Goal: Transaction & Acquisition: Purchase product/service

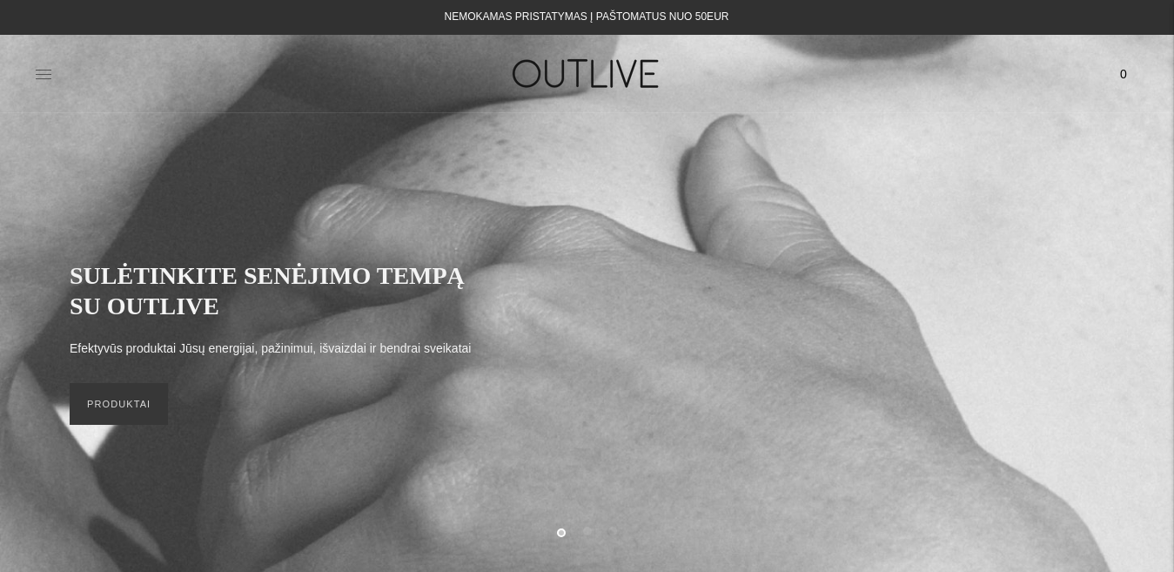
click at [43, 71] on icon at bounding box center [43, 73] width 17 height 17
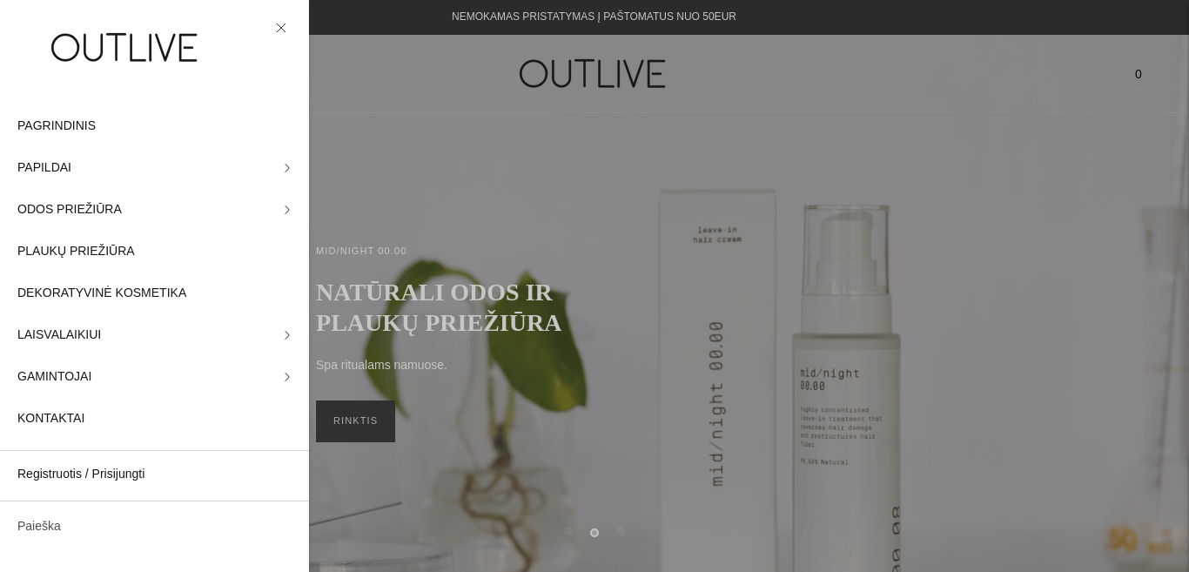
click at [77, 530] on link "Paieška" at bounding box center [154, 527] width 309 height 42
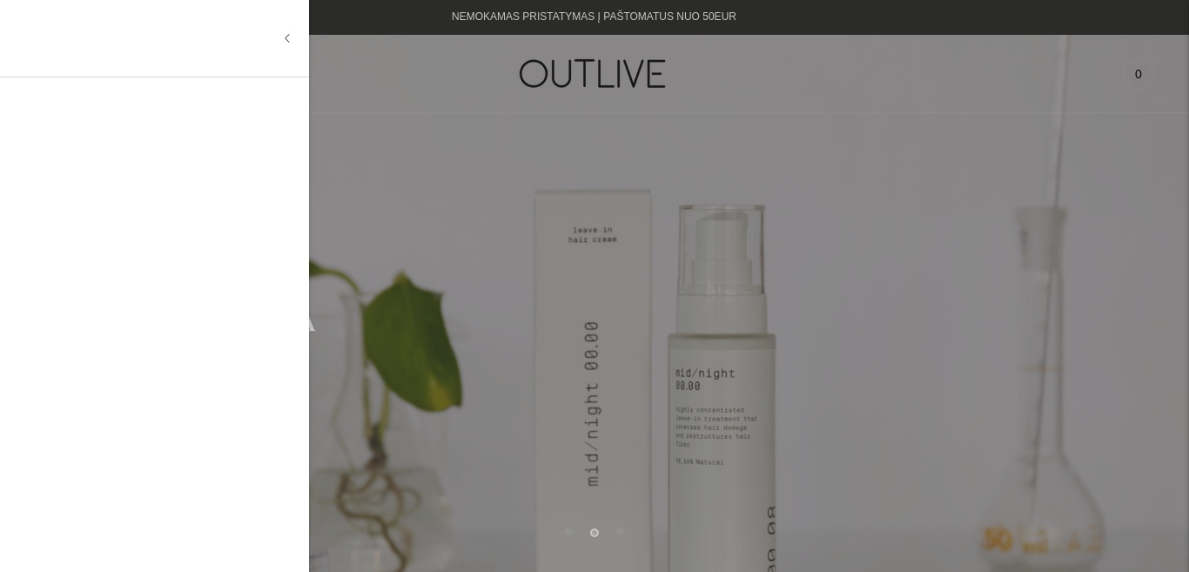
click at [105, 48] on input "text" at bounding box center [149, 38] width 265 height 42
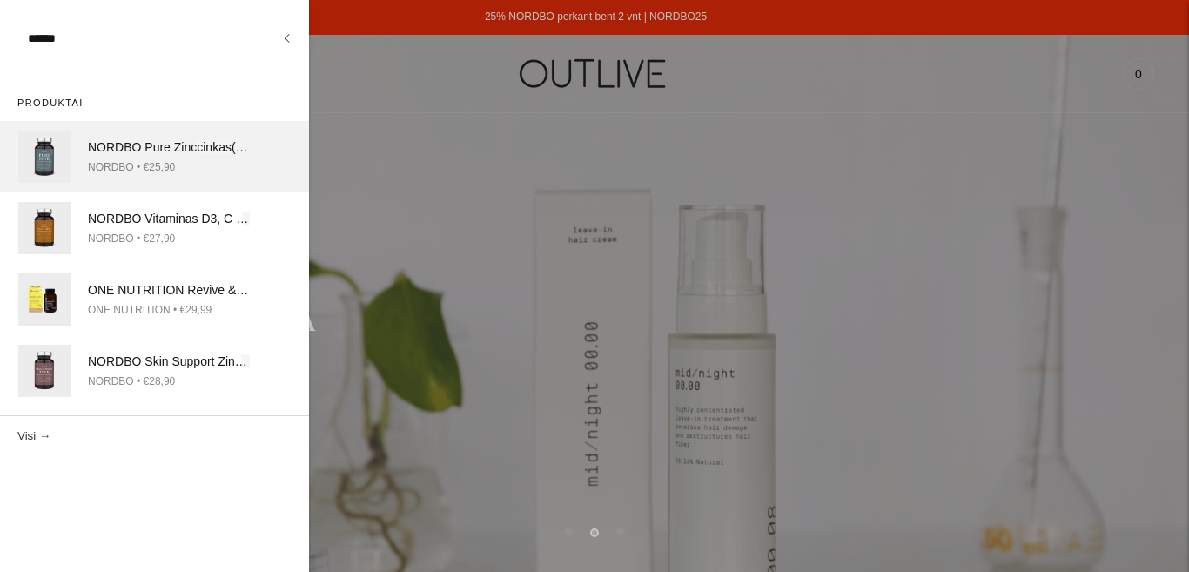
type input "******"
click at [138, 156] on div "NORDBO Pure Zinc cinkas (3 formos) 90kaps." at bounding box center [169, 148] width 162 height 21
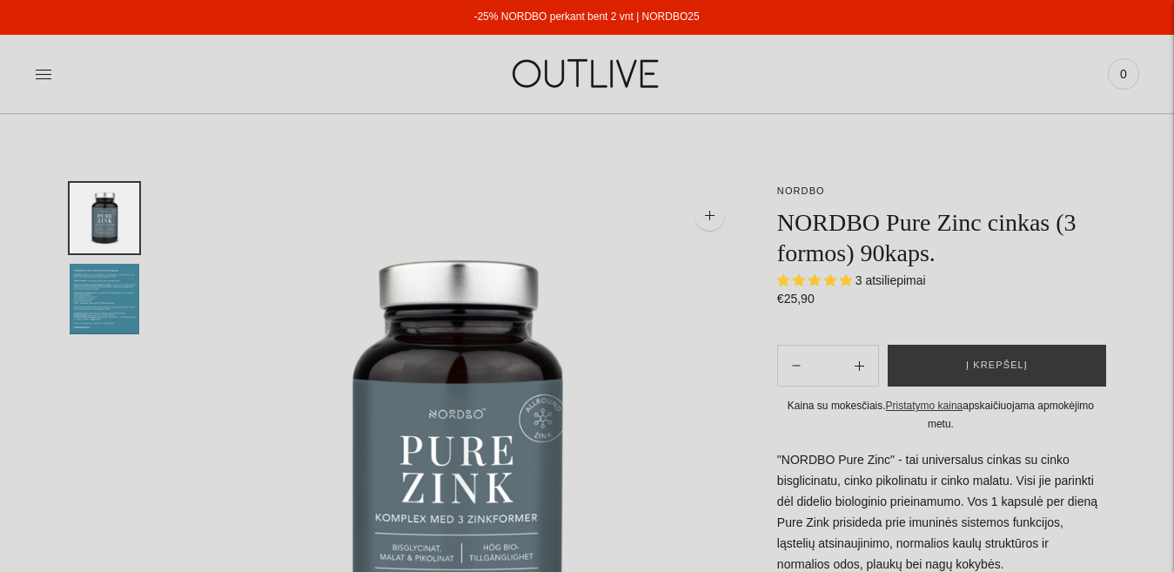
scroll to position [774, 0]
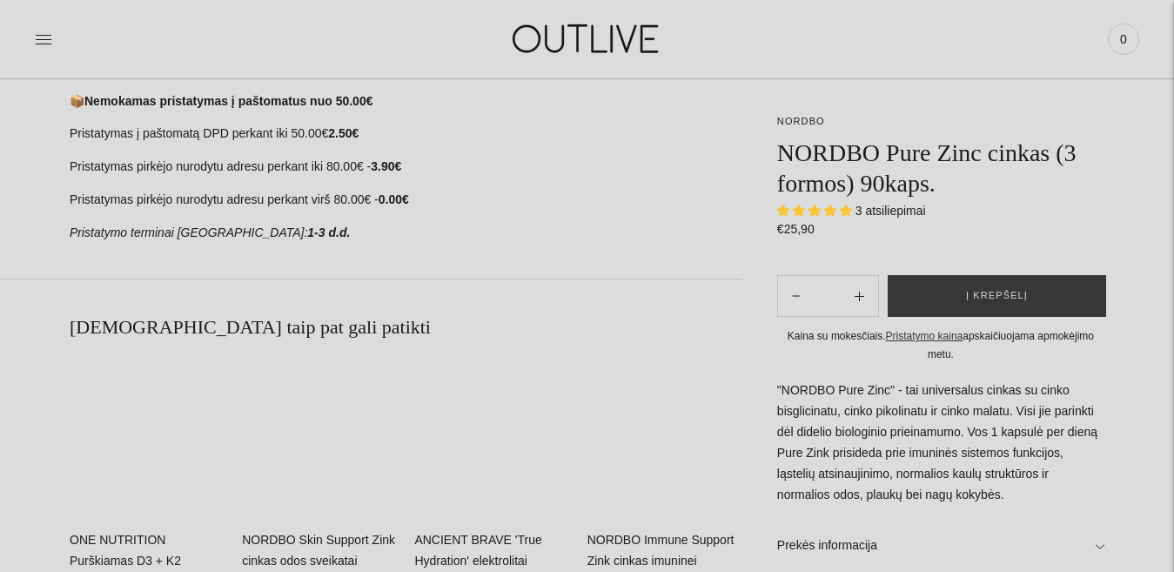
select select "**********"
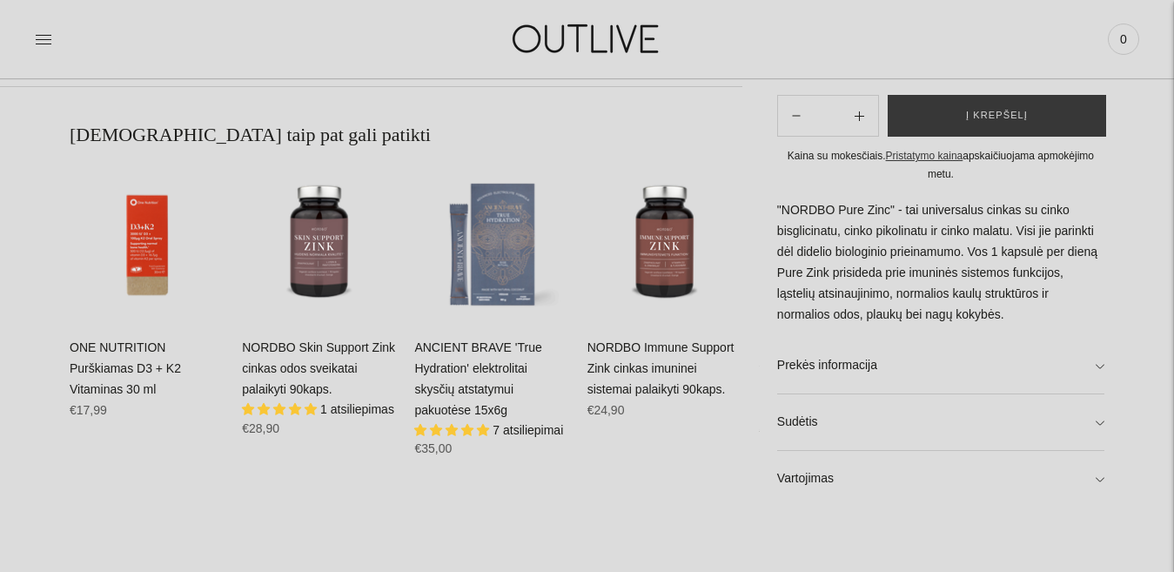
scroll to position [976, 0]
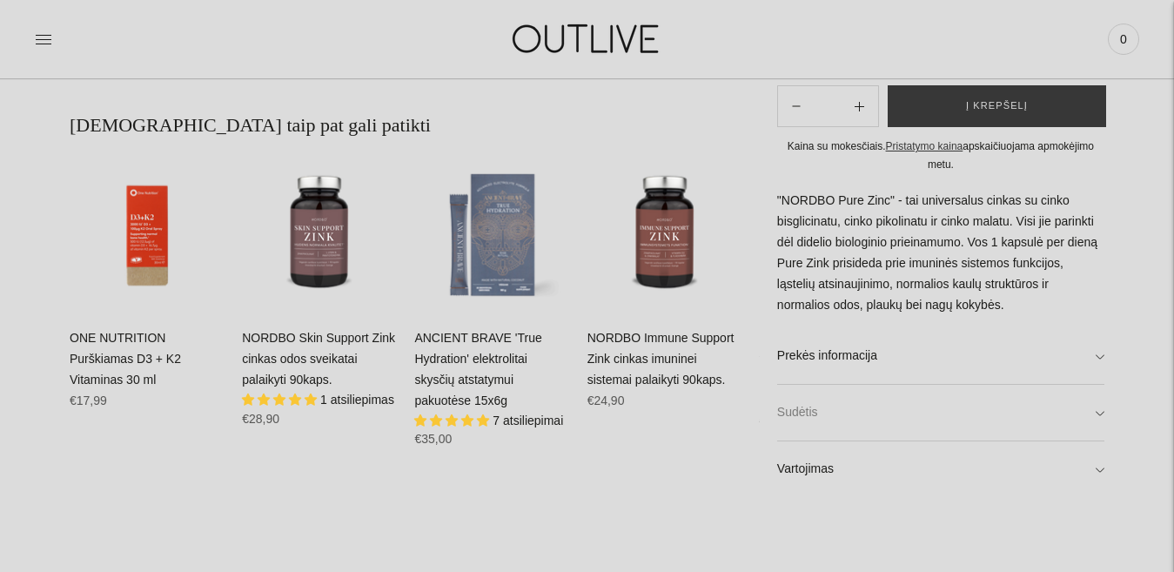
click at [1028, 434] on link "Sudėtis" at bounding box center [940, 413] width 327 height 56
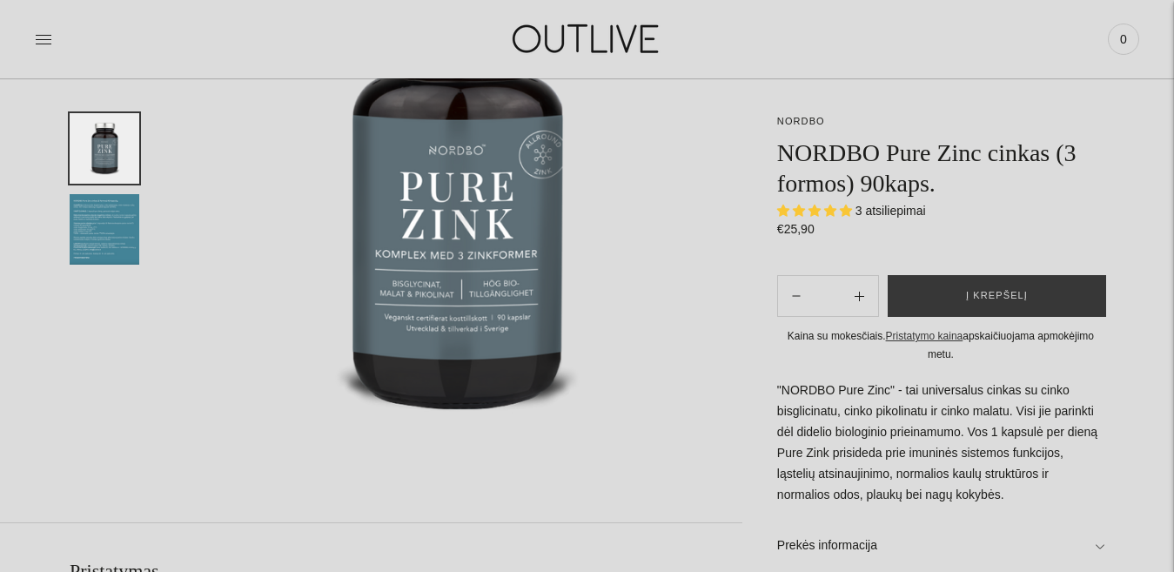
scroll to position [158, 0]
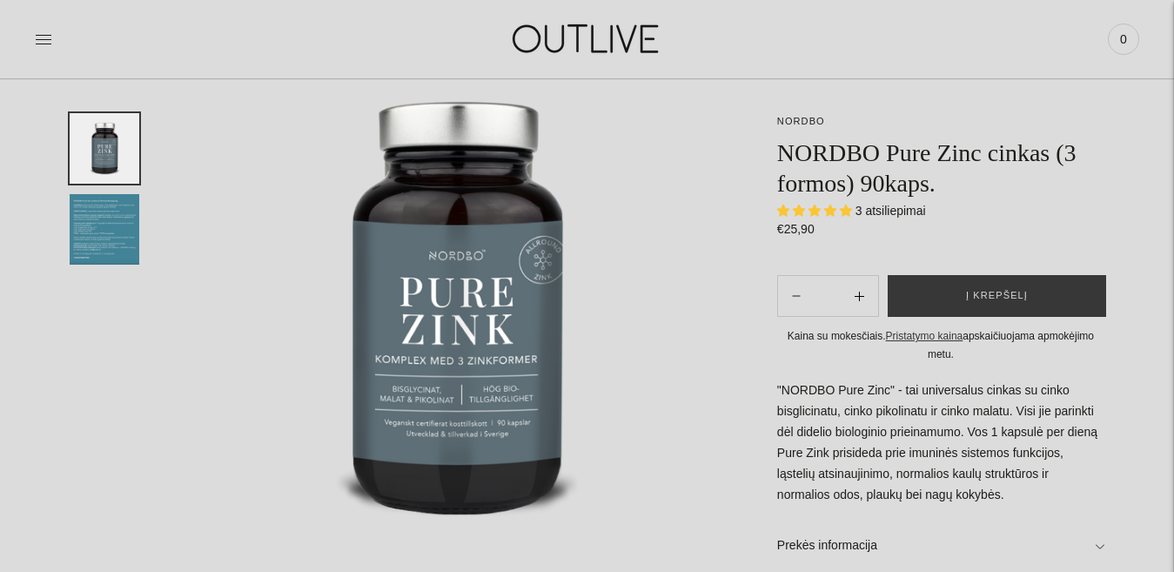
click at [860, 299] on icon "Subtract product quantity" at bounding box center [860, 297] width 10 height 10
type input "**"
click at [980, 300] on span "Į krepšelį" at bounding box center [997, 295] width 62 height 17
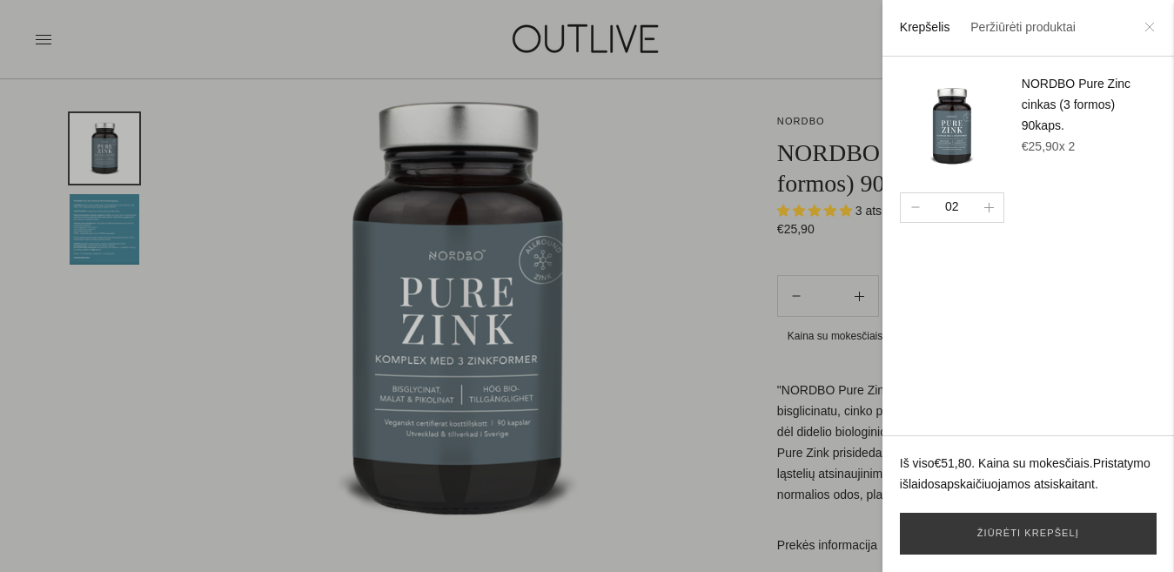
click at [1147, 23] on icon at bounding box center [1150, 27] width 10 height 10
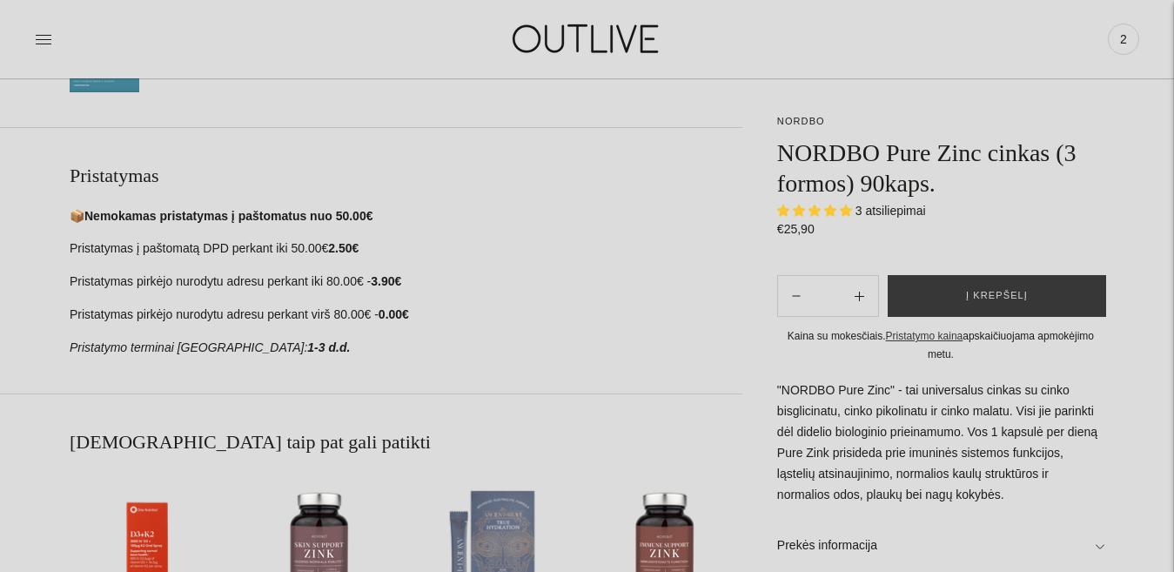
scroll to position [0, 0]
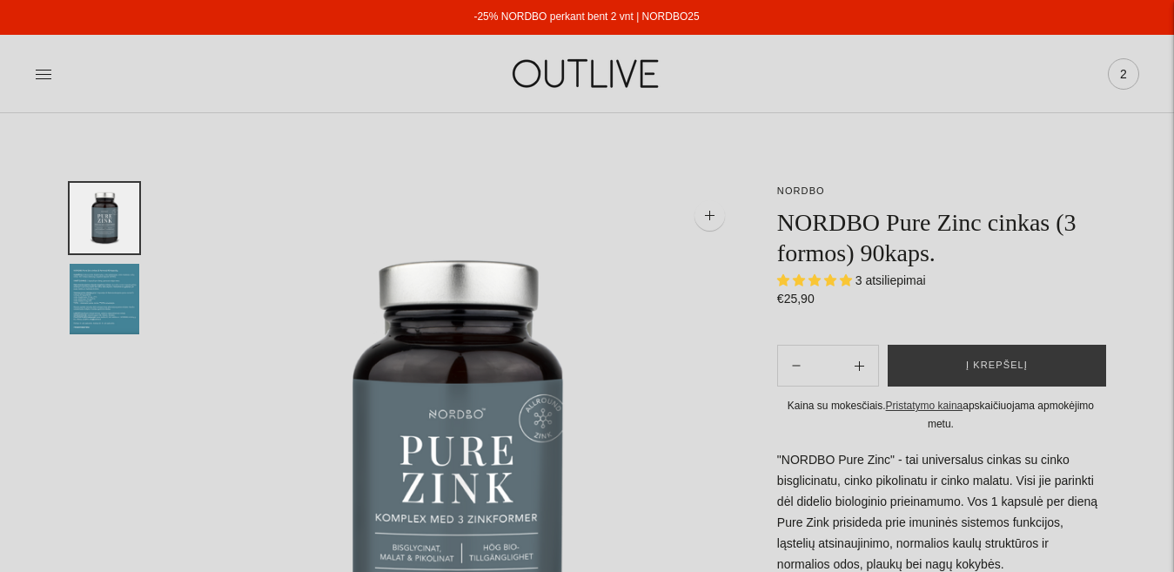
click at [1114, 71] on span "2" at bounding box center [1123, 74] width 24 height 24
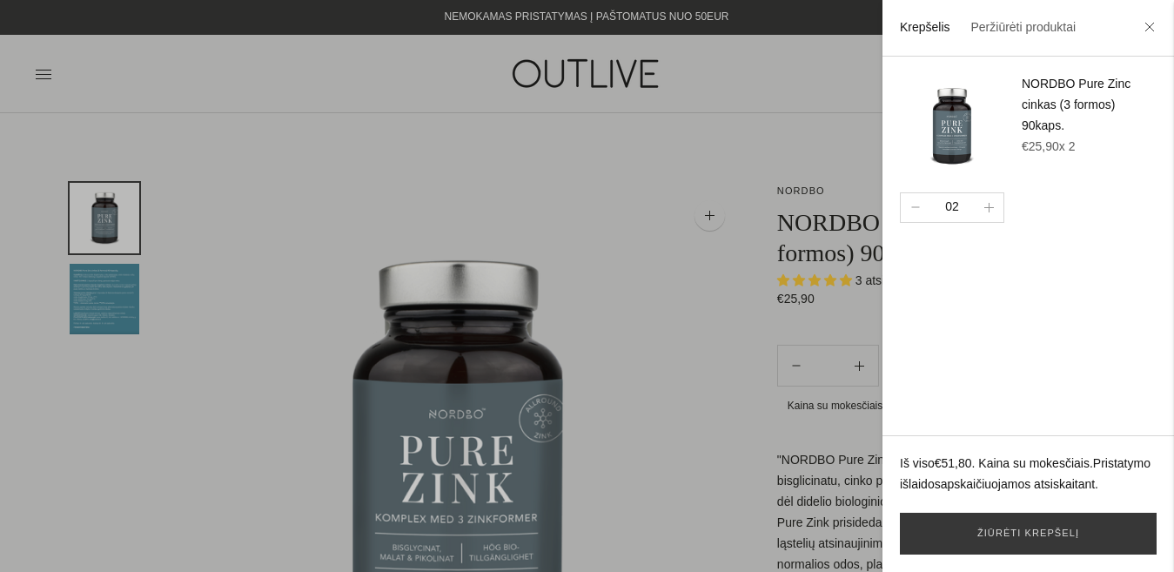
click at [788, 104] on div at bounding box center [587, 286] width 1174 height 572
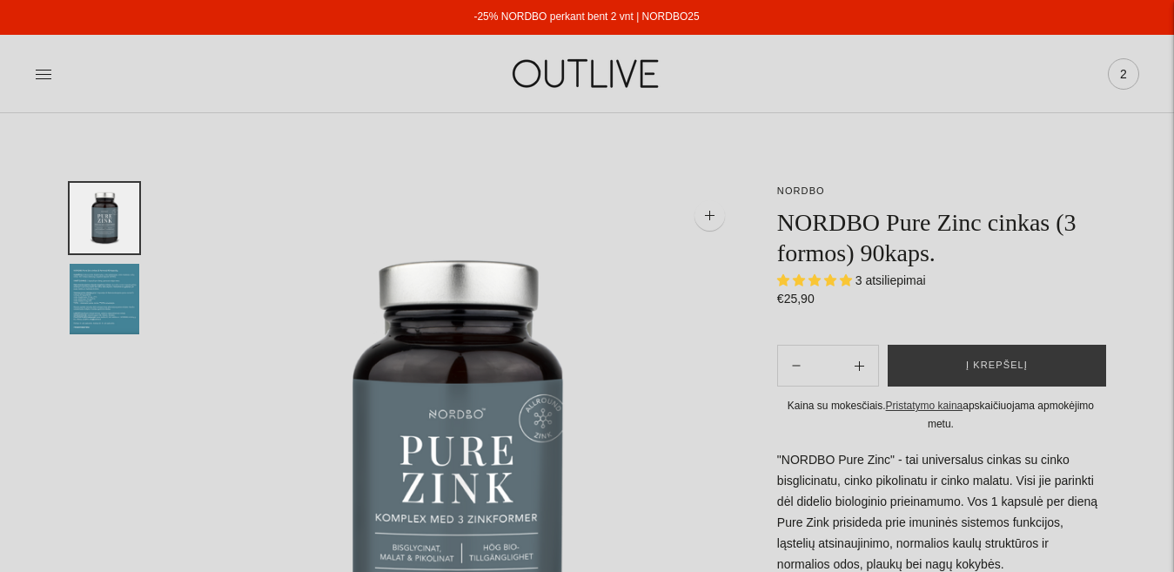
click at [1117, 67] on span "2" at bounding box center [1123, 74] width 24 height 24
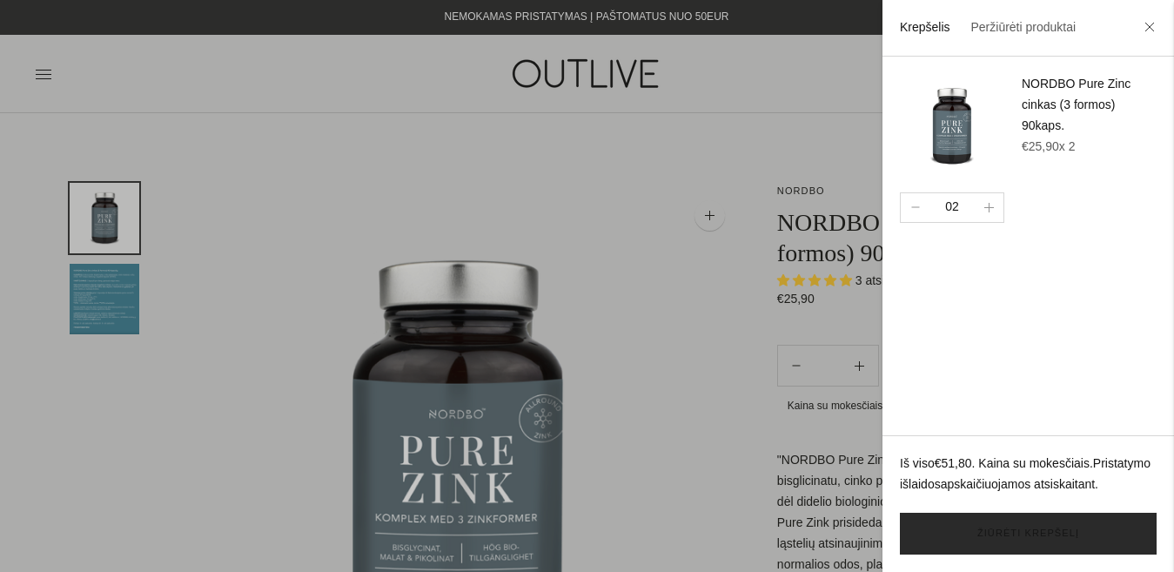
click at [1018, 531] on link "Žiūrėti krepšelį" at bounding box center [1028, 534] width 257 height 42
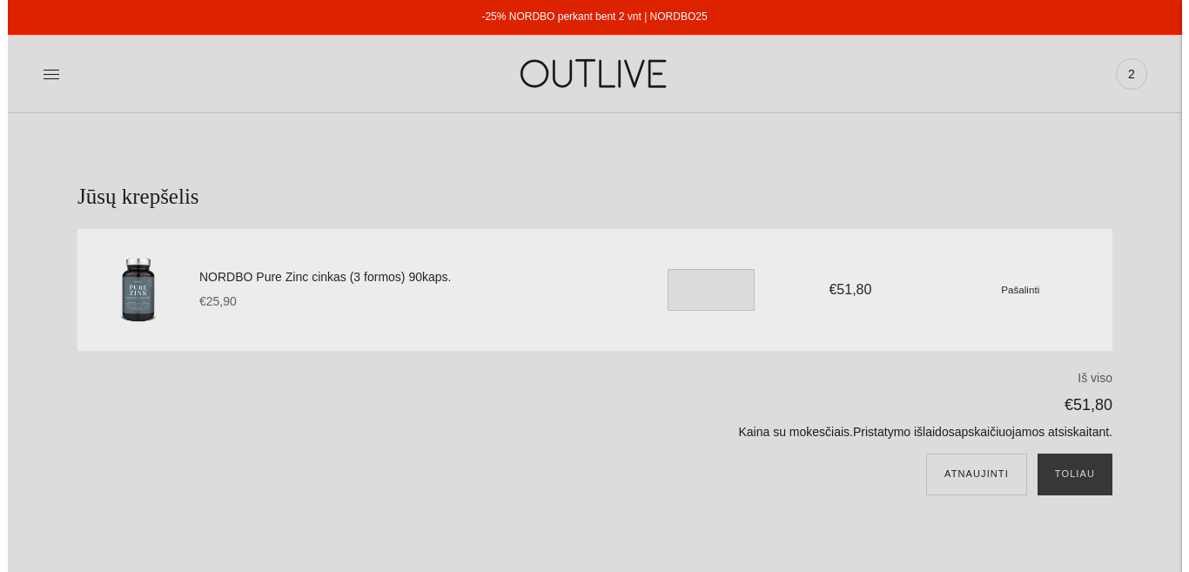
scroll to position [108, 0]
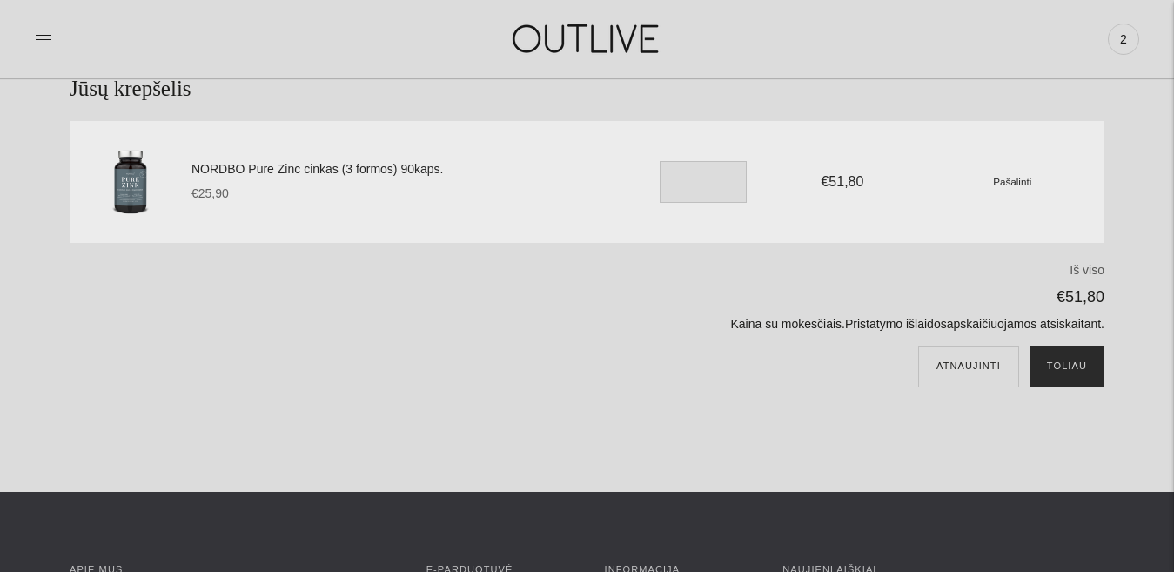
click at [1079, 350] on button "Toliau" at bounding box center [1067, 367] width 75 height 42
click at [37, 36] on icon at bounding box center [43, 38] width 17 height 17
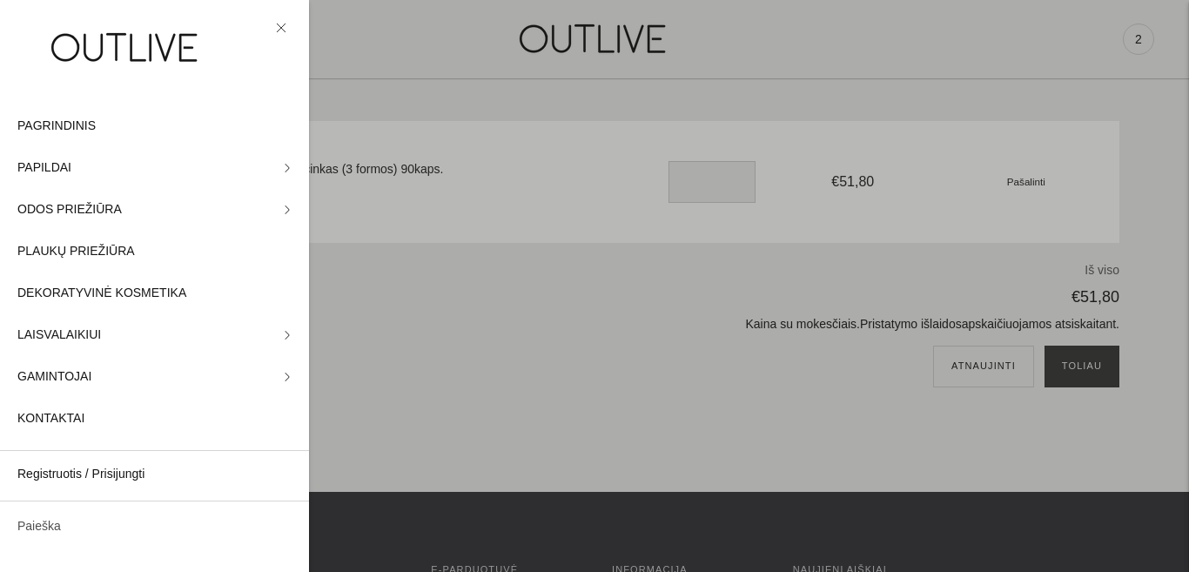
click at [93, 536] on link "Paieška" at bounding box center [154, 527] width 309 height 42
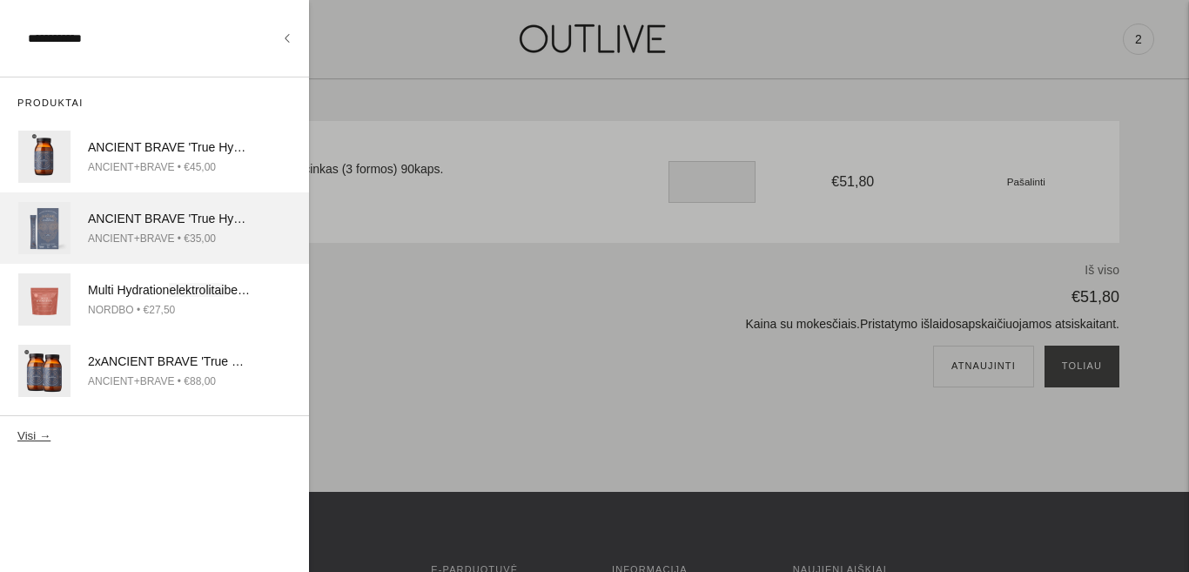
type input "**********"
click at [111, 236] on div "ANCIENT+BRAVE • €35,00" at bounding box center [169, 239] width 162 height 18
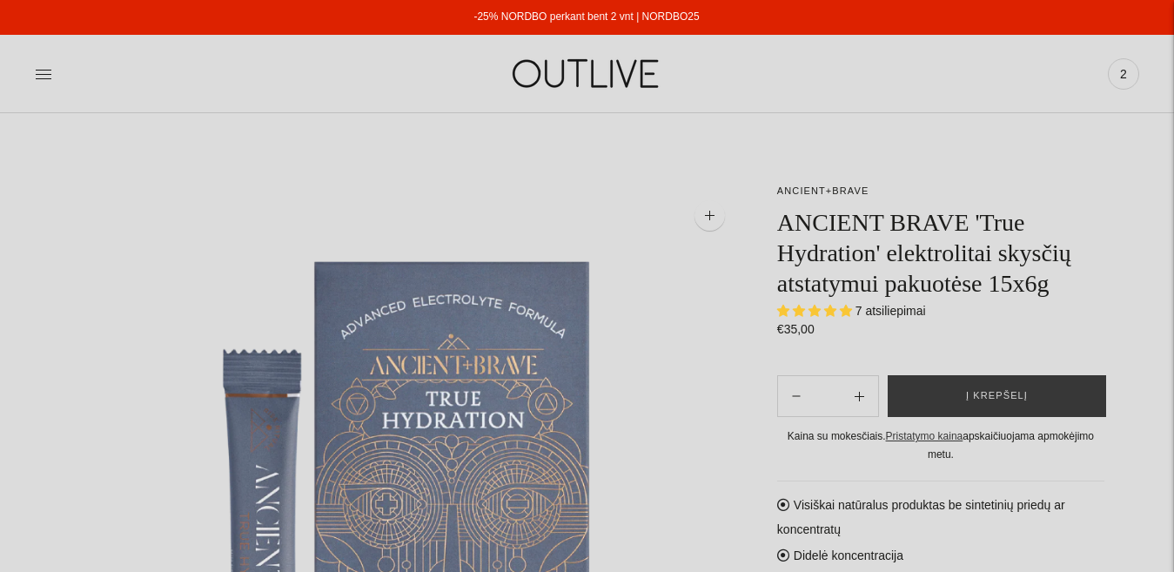
select select "**********"
click at [1058, 401] on button "Į krepšelį" at bounding box center [997, 396] width 218 height 42
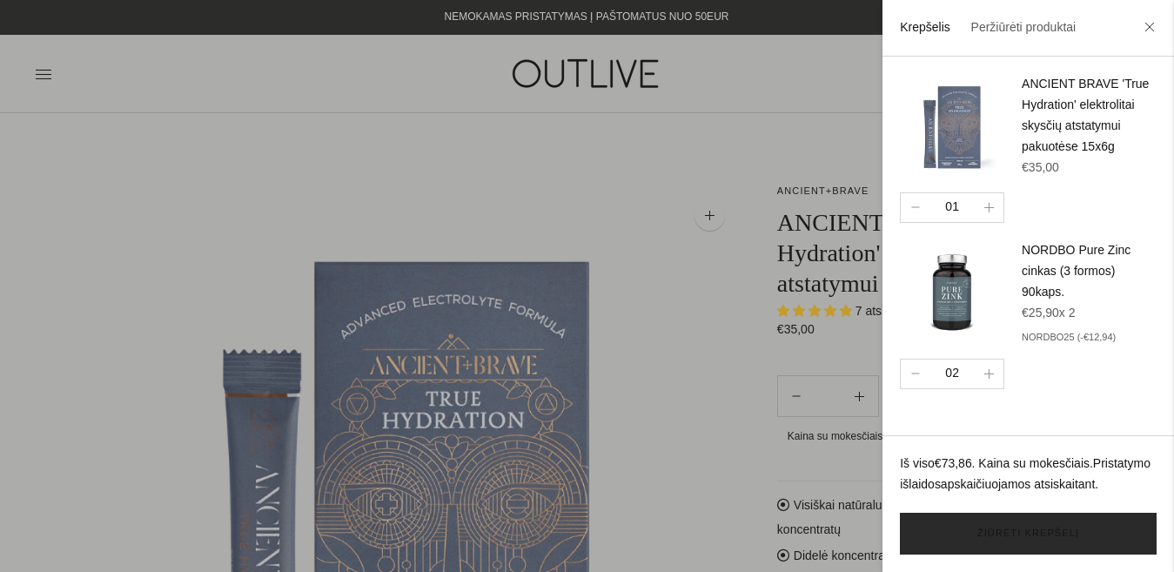
click at [1044, 539] on link "Žiūrėti krepšelį" at bounding box center [1028, 534] width 257 height 42
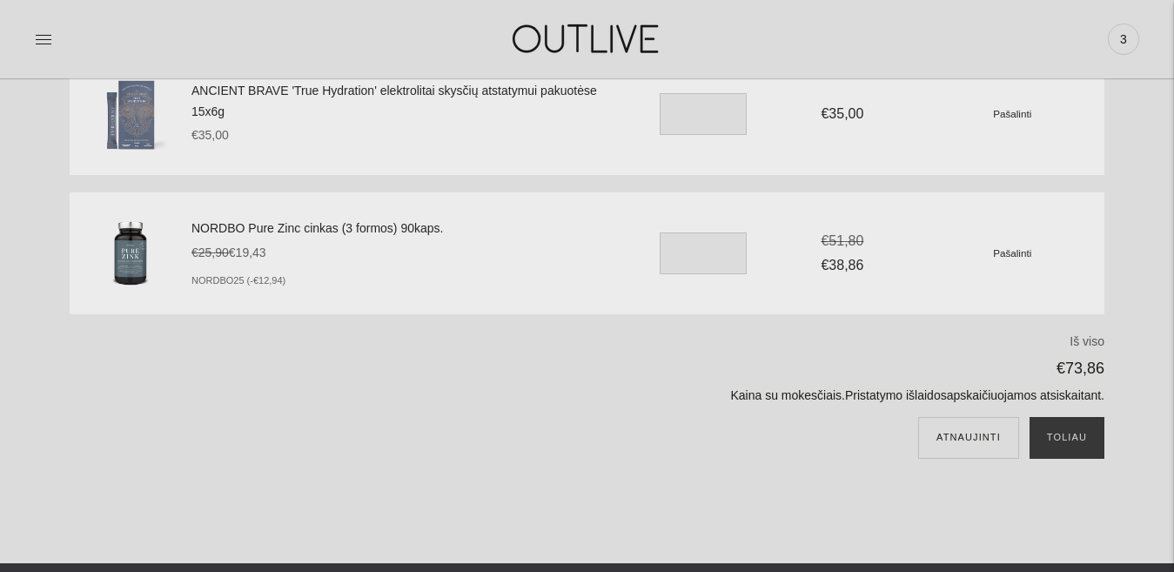
scroll to position [182, 0]
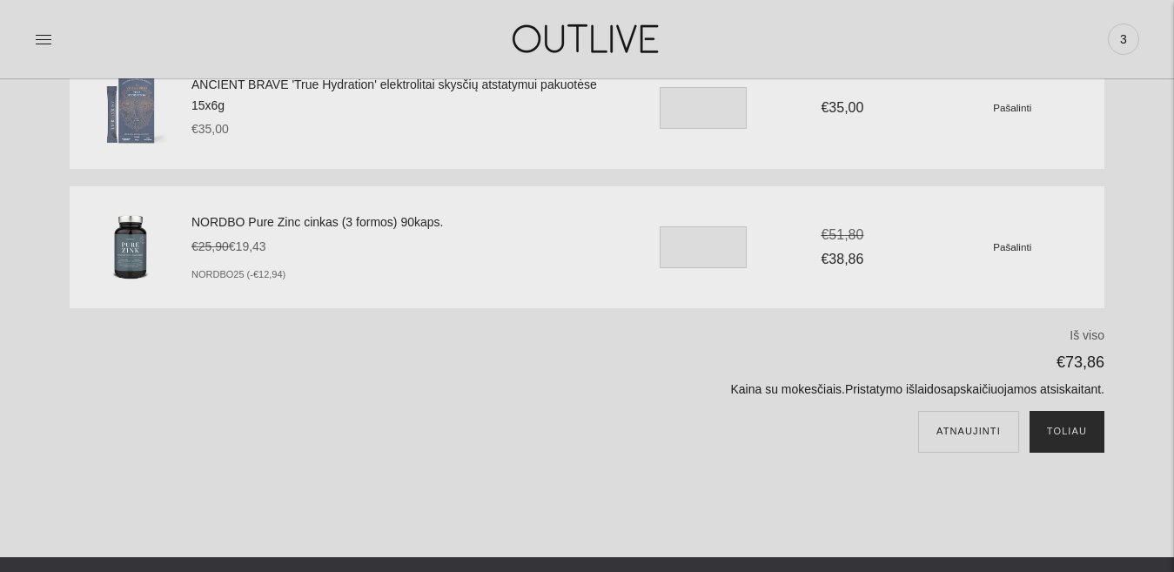
click at [1068, 451] on button "Toliau" at bounding box center [1067, 432] width 75 height 42
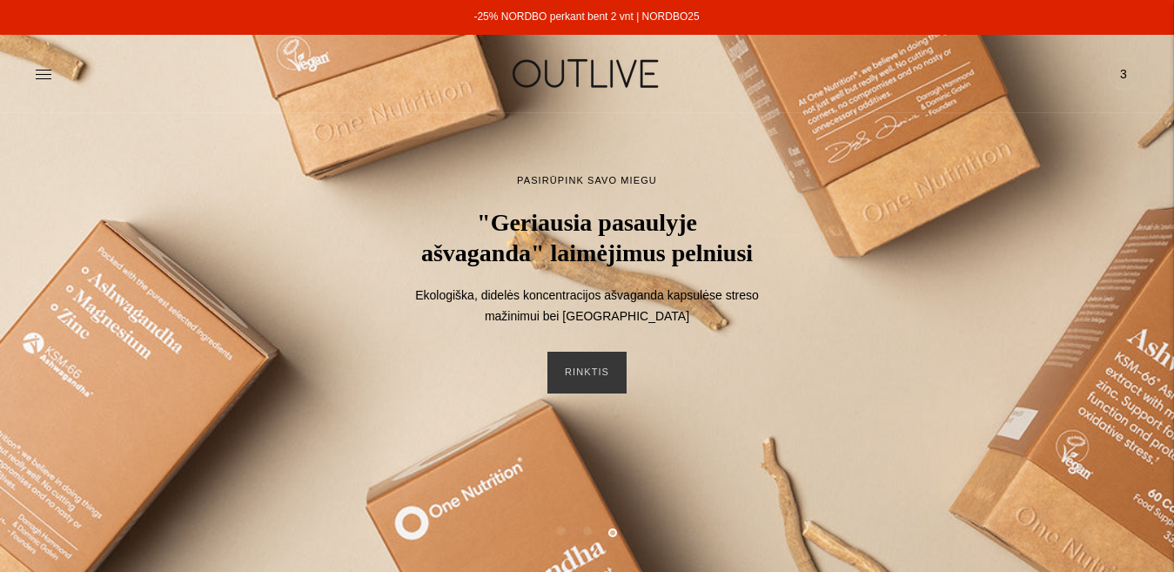
click at [1124, 70] on span "3" at bounding box center [1123, 74] width 24 height 24
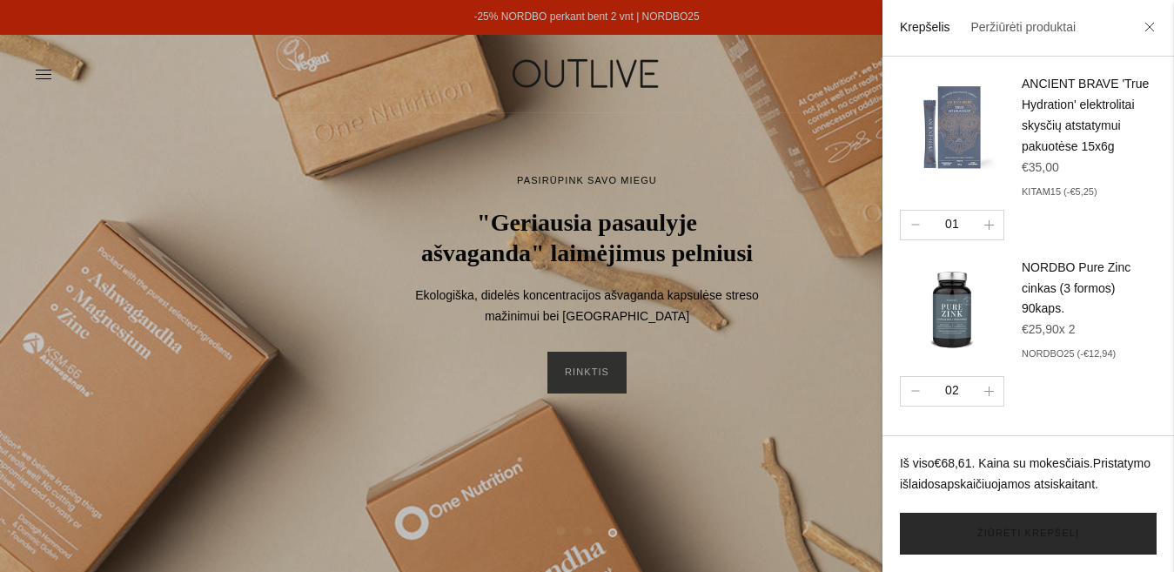
click at [966, 547] on link "Žiūrėti krepšelį" at bounding box center [1028, 534] width 257 height 42
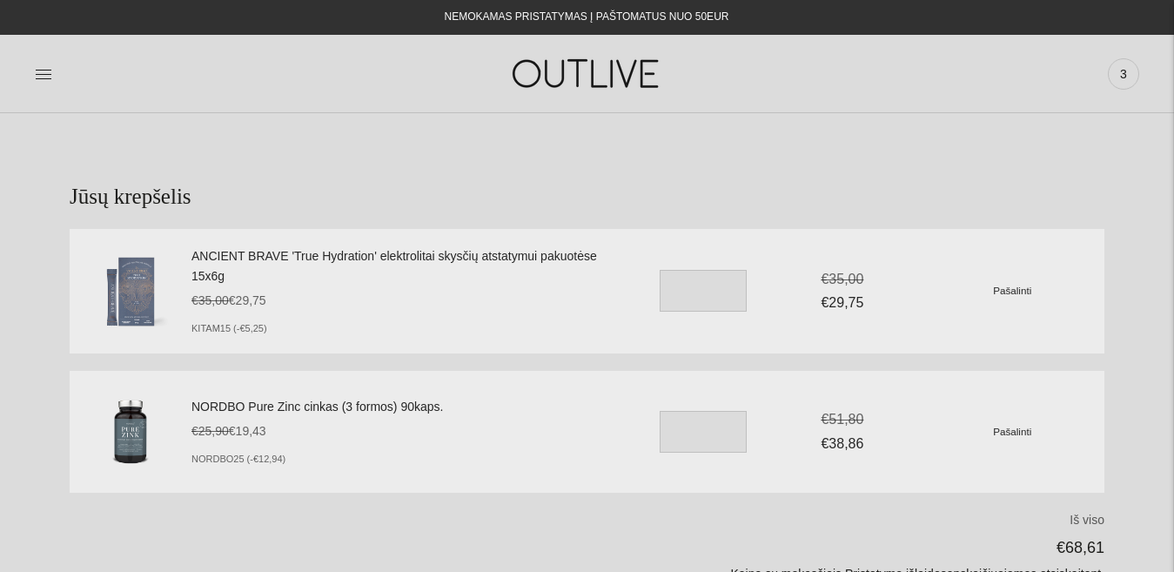
click at [314, 409] on link "NORDBO Pure Zinc cinkas (3 formos) 90kaps." at bounding box center [406, 407] width 431 height 21
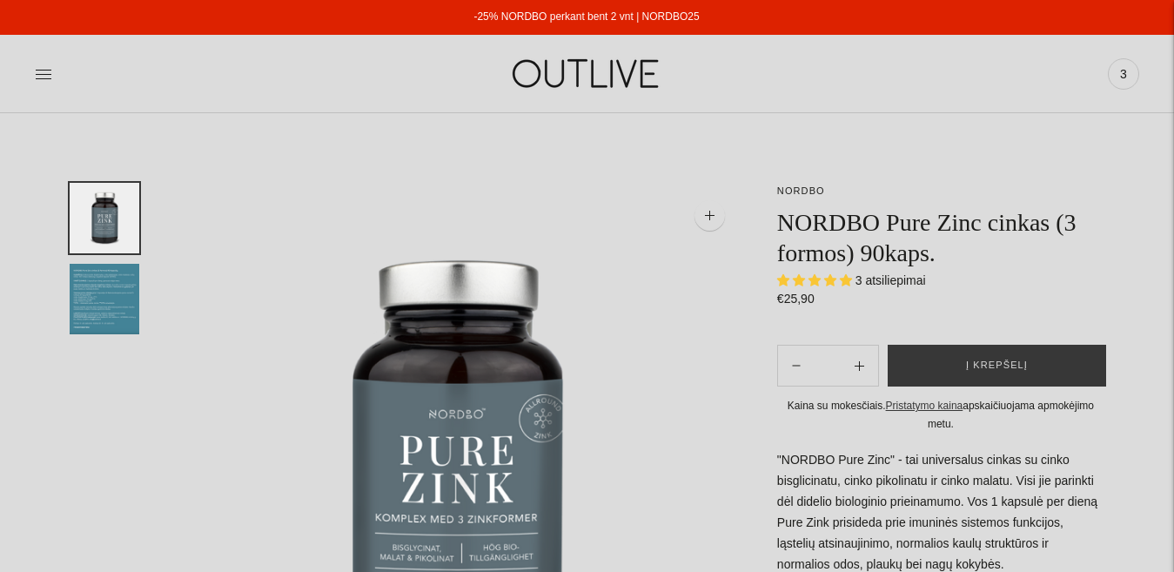
click at [113, 277] on img "Translation missing: en.general.accessibility.image_thumbail" at bounding box center [105, 299] width 70 height 70
select select "**********"
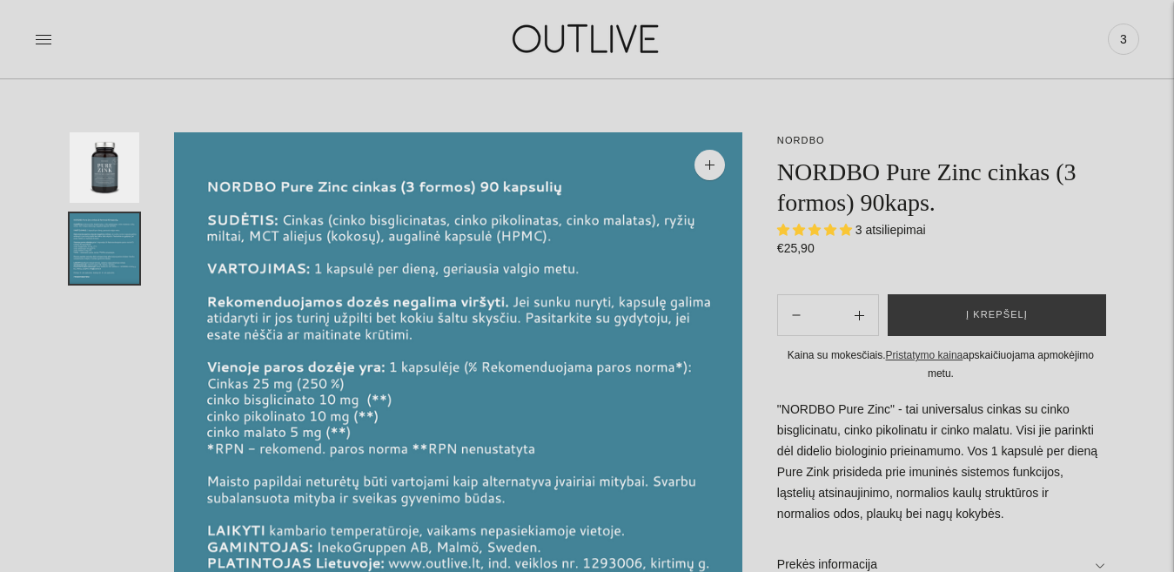
scroll to position [55, 0]
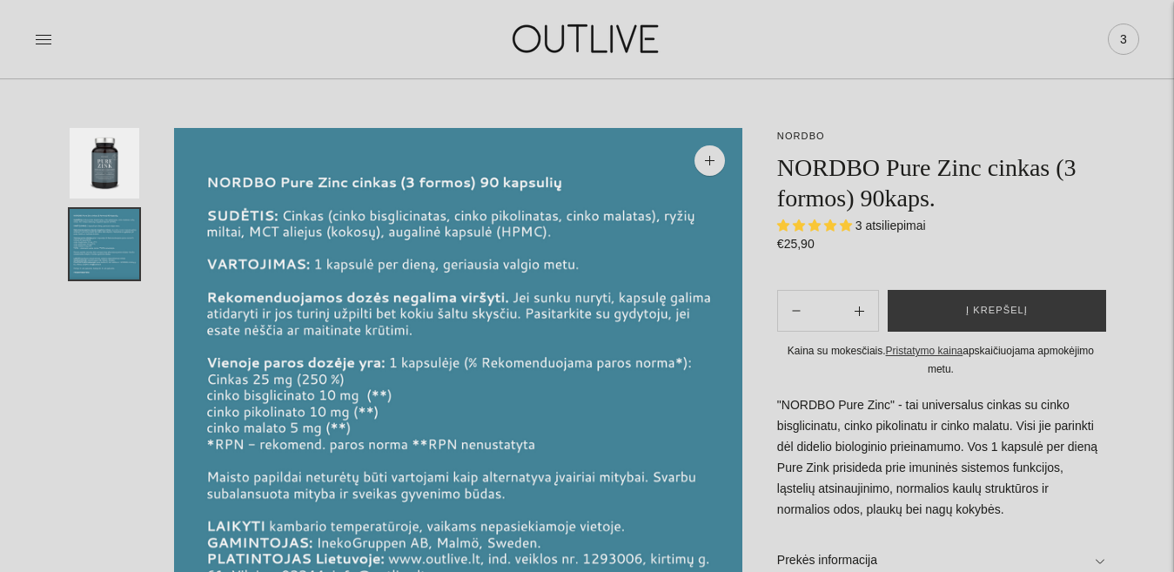
click at [1122, 42] on span "3" at bounding box center [1123, 39] width 24 height 24
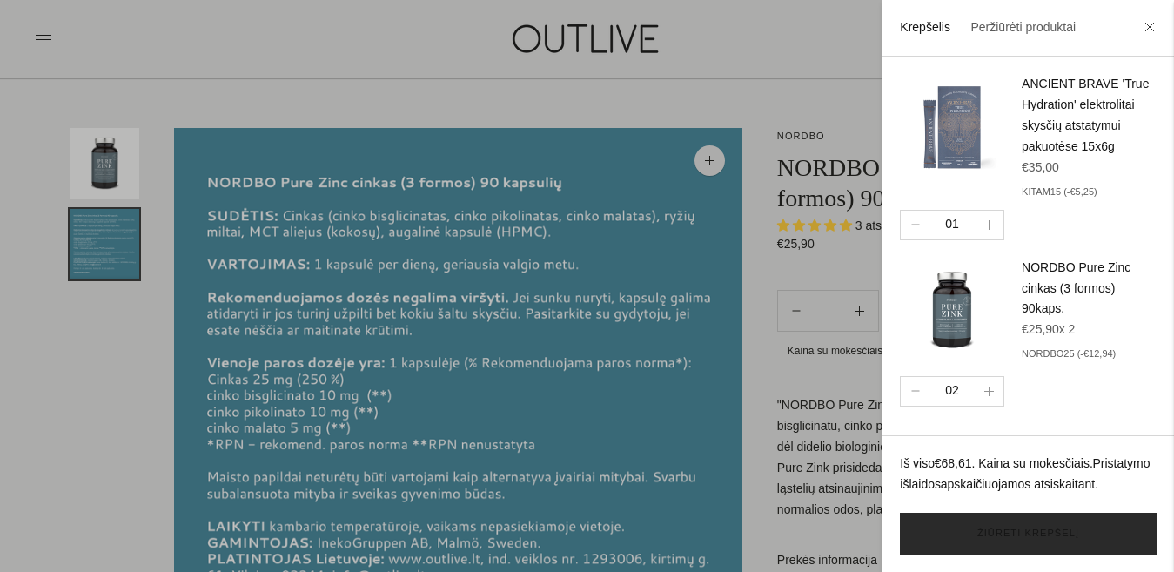
click at [1077, 534] on link "Žiūrėti krepšelį" at bounding box center [1028, 534] width 257 height 42
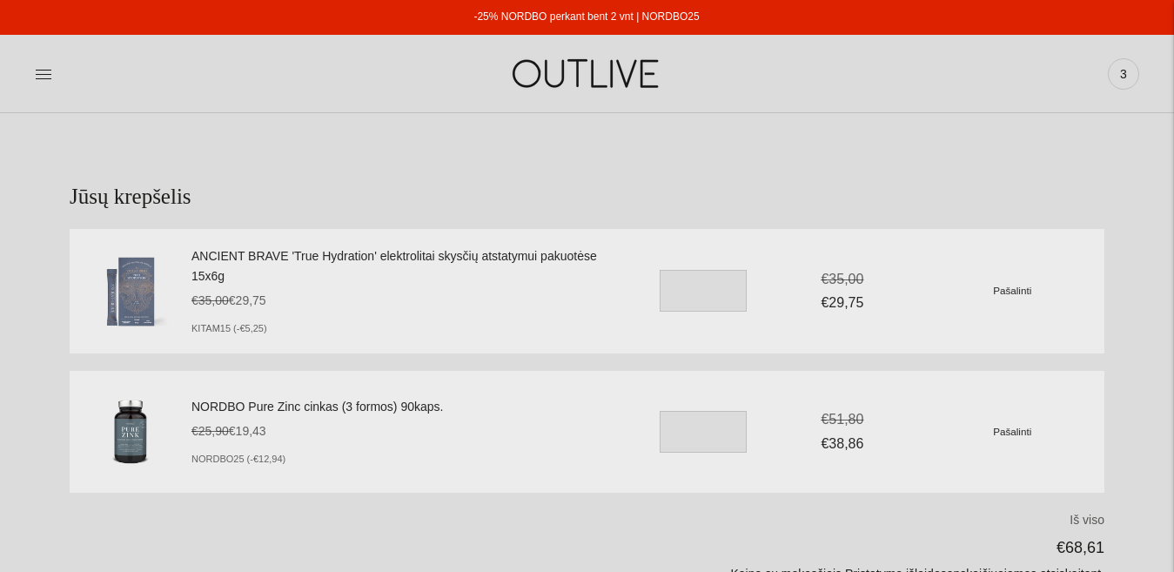
click at [393, 406] on link "NORDBO Pure Zinc cinkas (3 formos) 90kaps." at bounding box center [406, 407] width 431 height 21
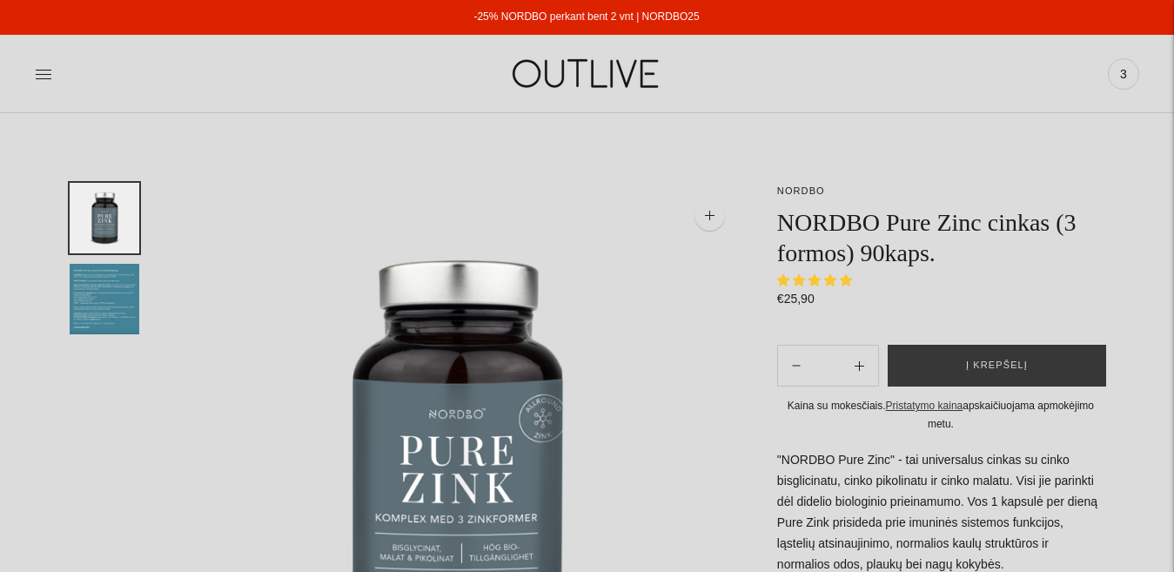
select select "**********"
click at [99, 306] on img "Translation missing: en.general.accessibility.image_thumbail" at bounding box center [105, 299] width 70 height 70
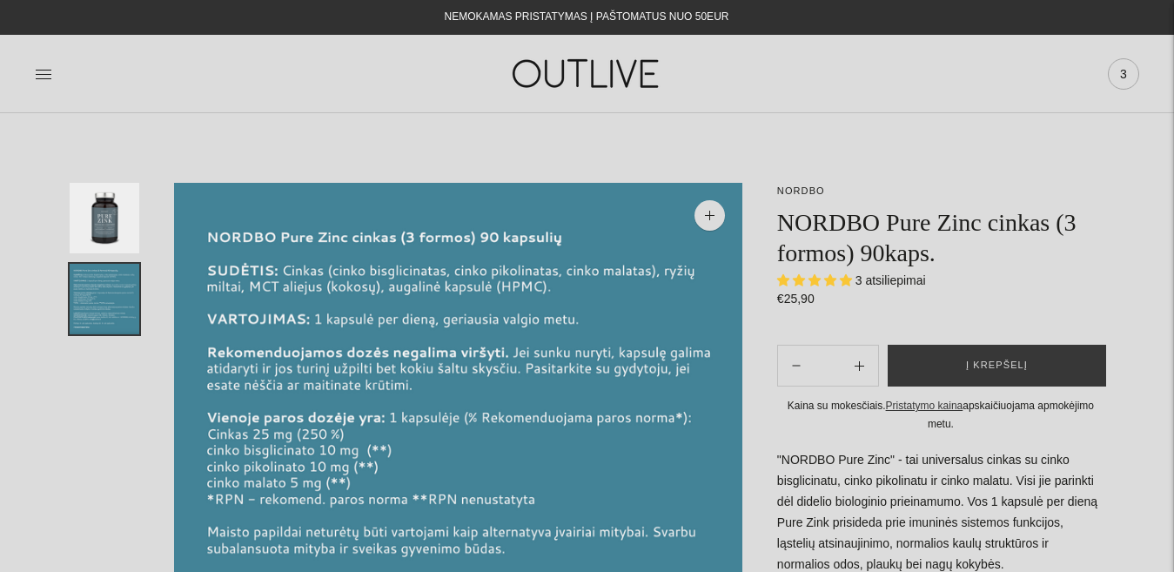
click at [1118, 79] on span "3" at bounding box center [1123, 74] width 24 height 24
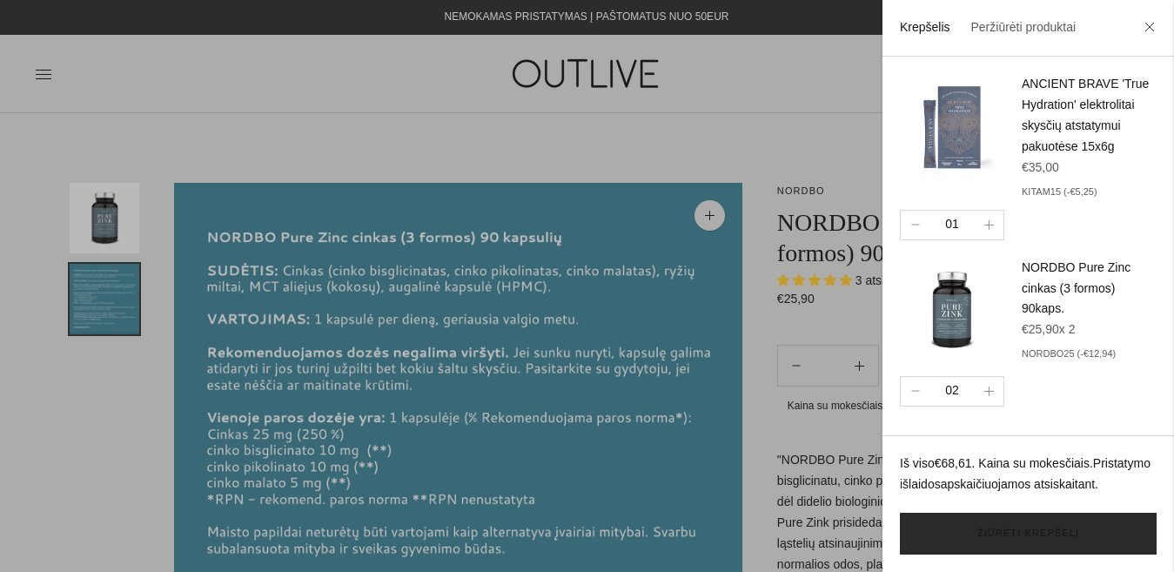
click at [1080, 520] on link "Žiūrėti krepšelį" at bounding box center [1028, 534] width 257 height 42
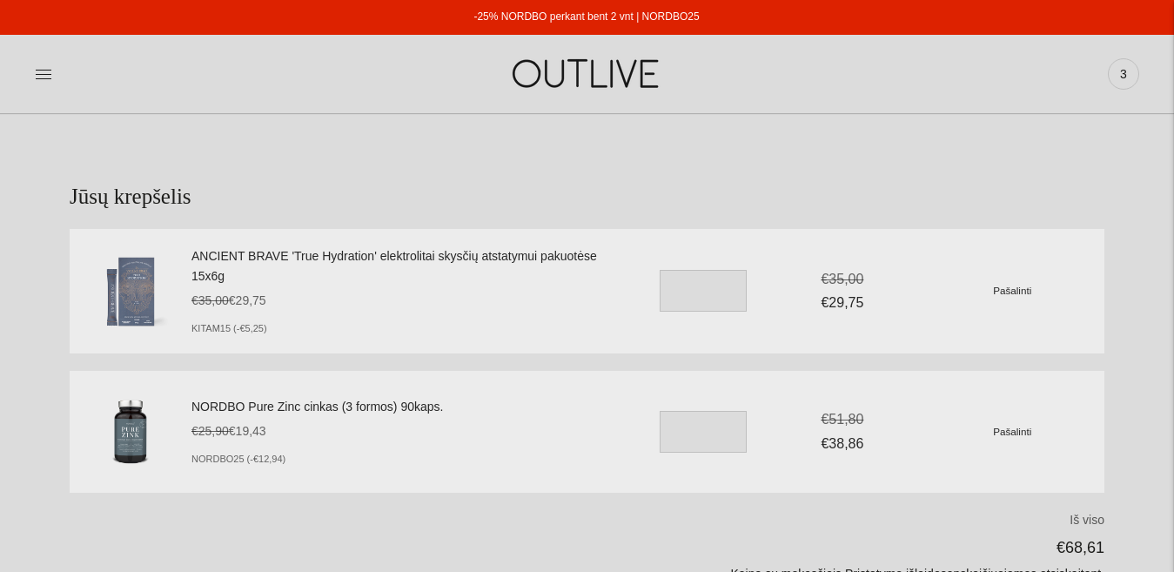
scroll to position [148, 0]
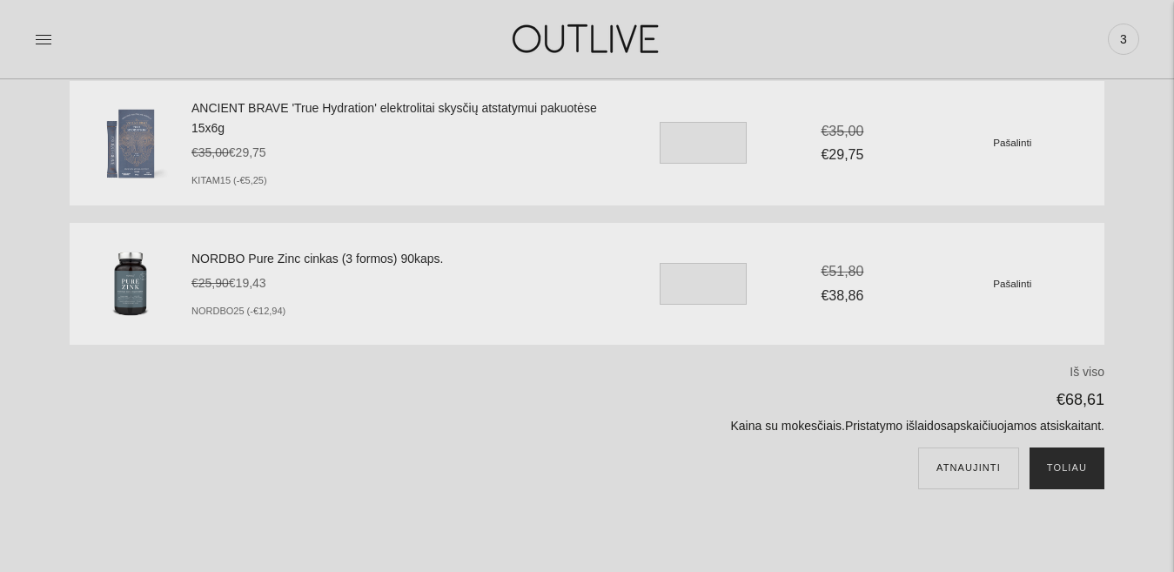
click at [1066, 465] on button "Toliau" at bounding box center [1067, 468] width 75 height 42
